Goal: Find specific page/section: Find specific page/section

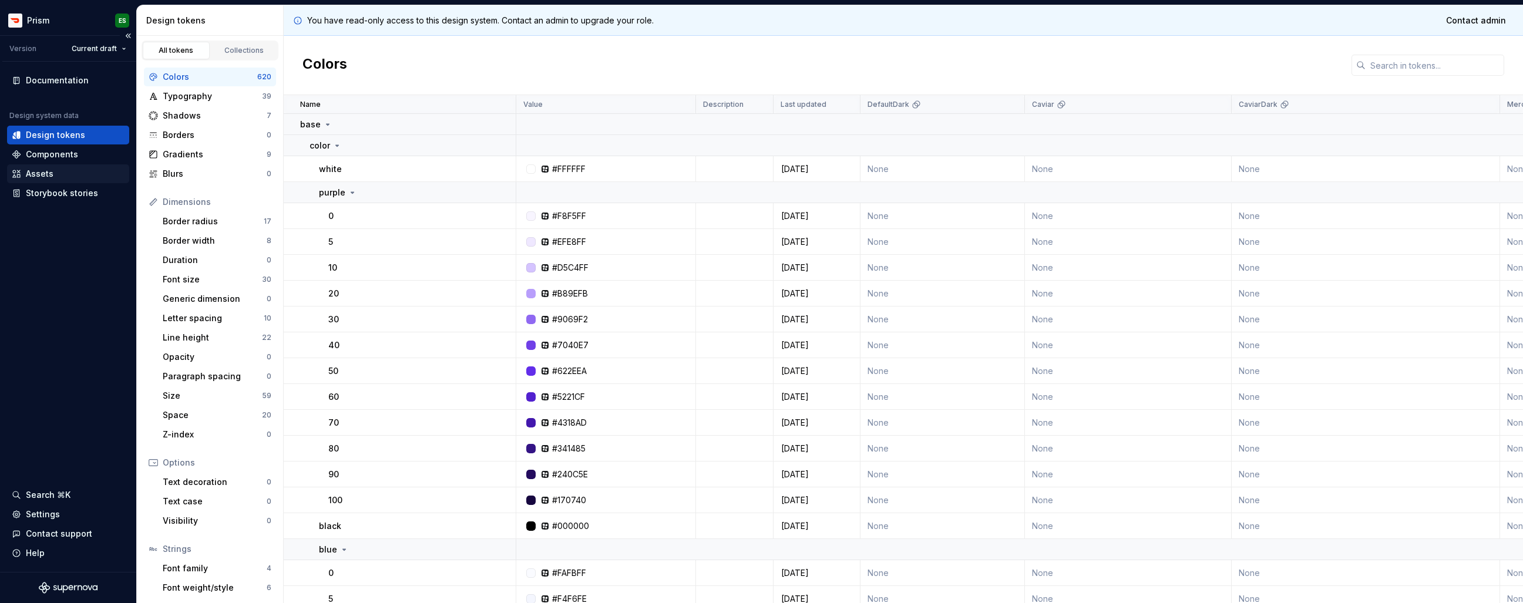
click at [52, 171] on div "Assets" at bounding box center [40, 174] width 28 height 12
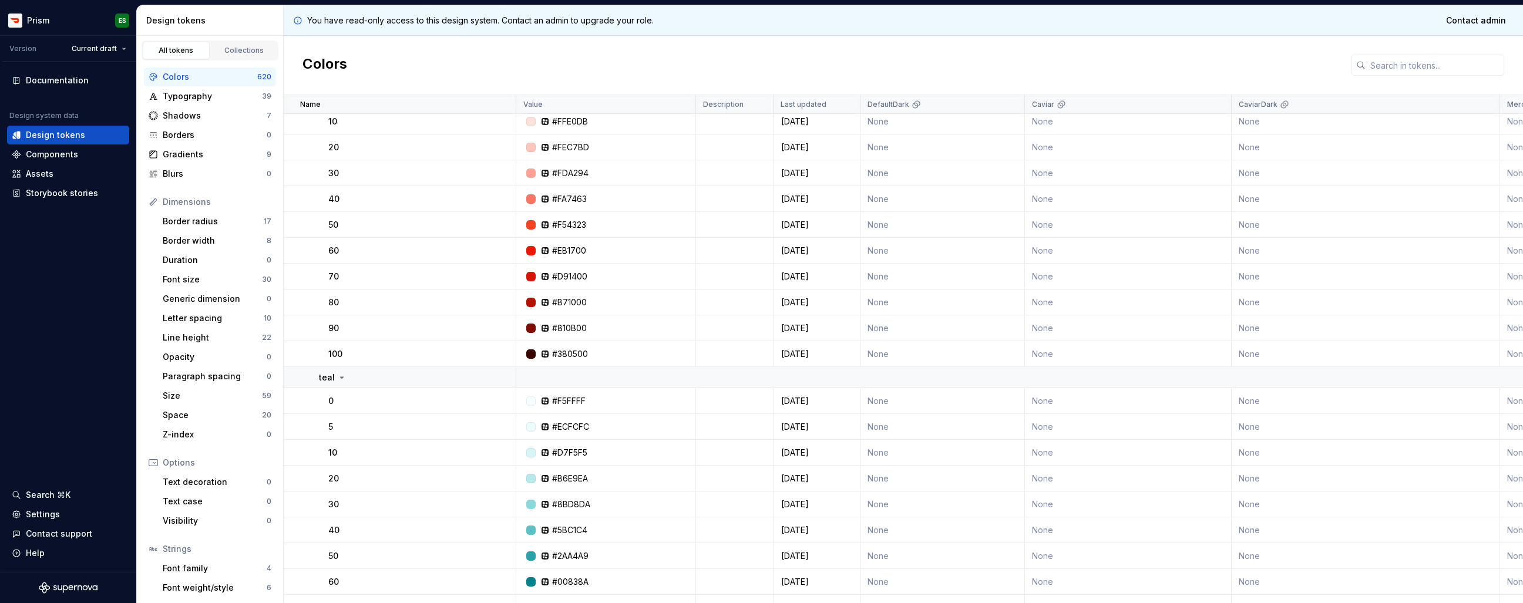
scroll to position [1555, 0]
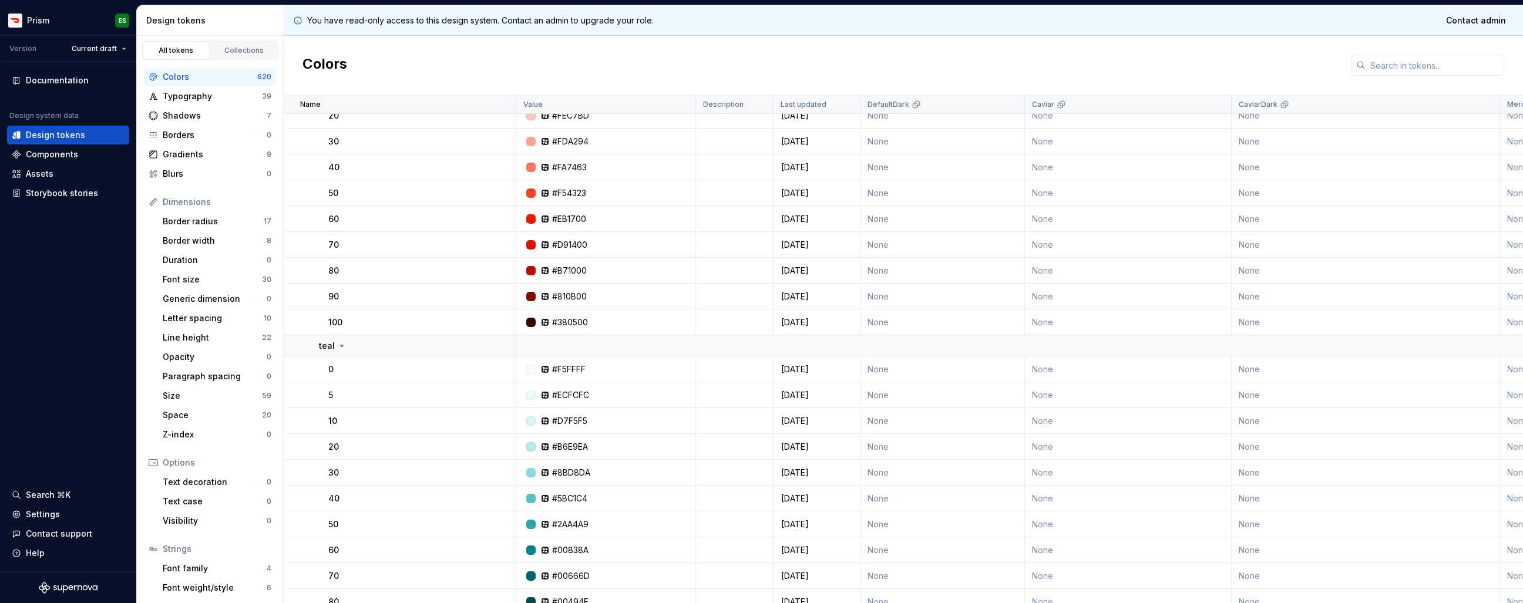
click at [531, 219] on div at bounding box center [530, 218] width 9 height 9
